Goal: Transaction & Acquisition: Purchase product/service

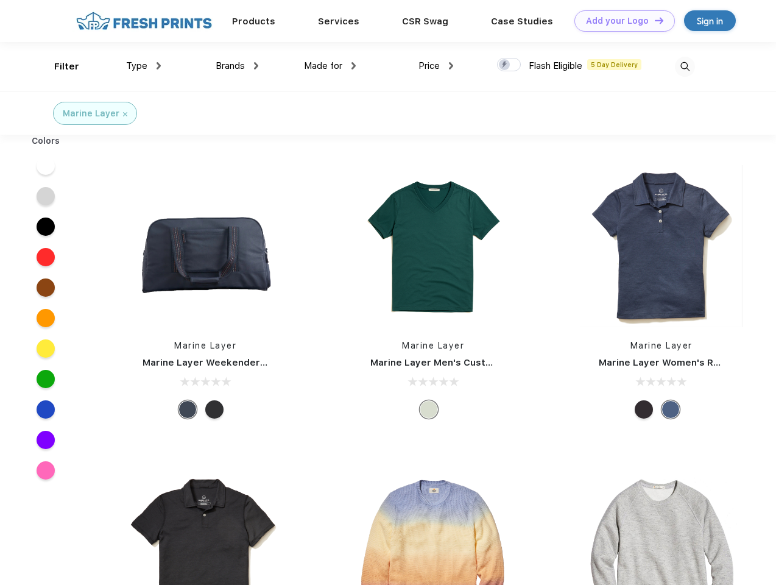
click at [620, 21] on link "Add your Logo Design Tool" at bounding box center [625, 20] width 101 height 21
click at [0, 0] on div "Design Tool" at bounding box center [0, 0] width 0 height 0
click at [654, 20] on link "Add your Logo Design Tool" at bounding box center [625, 20] width 101 height 21
click at [58, 66] on div "Filter" at bounding box center [66, 67] width 25 height 14
click at [144, 66] on span "Type" at bounding box center [136, 65] width 21 height 11
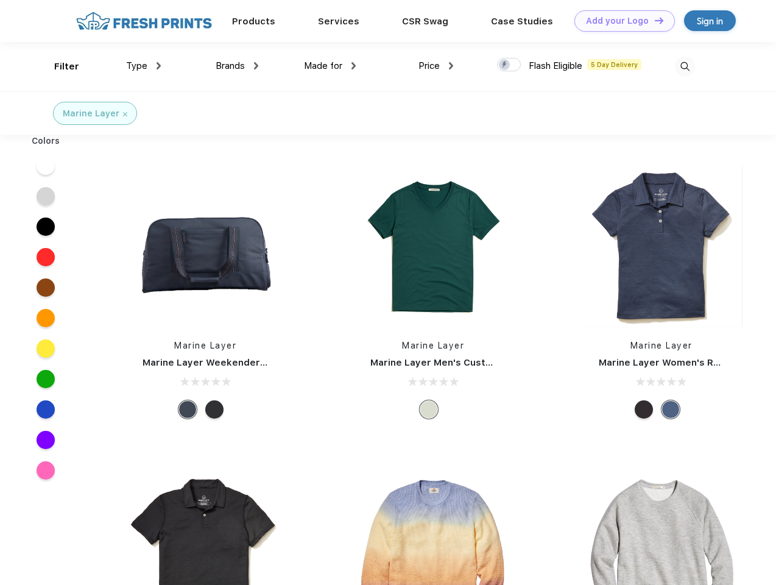
click at [237, 66] on span "Brands" at bounding box center [230, 65] width 29 height 11
click at [330, 66] on span "Made for" at bounding box center [323, 65] width 38 height 11
click at [436, 66] on span "Price" at bounding box center [429, 65] width 21 height 11
click at [509, 65] on div at bounding box center [509, 64] width 24 height 13
click at [505, 65] on input "checkbox" at bounding box center [501, 61] width 8 height 8
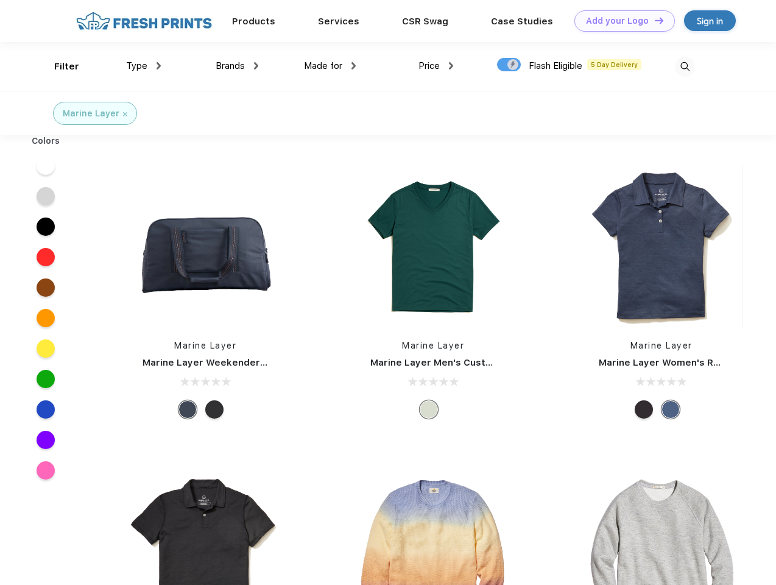
click at [685, 66] on img at bounding box center [685, 67] width 20 height 20
